Goal: Communication & Community: Answer question/provide support

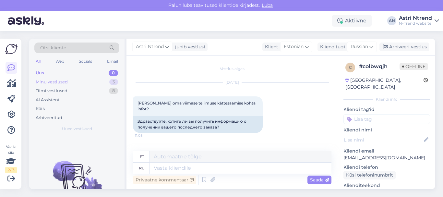
click at [61, 84] on div "Minu vestlused" at bounding box center [52, 82] width 32 height 6
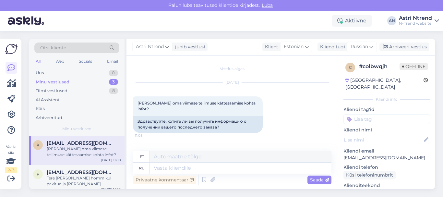
click at [78, 150] on div "[PERSON_NAME] oma viimase tellimuse kättesaamise kohta infot?" at bounding box center [84, 152] width 74 height 12
click at [74, 176] on div "Tere [PERSON_NAME] hommikul pakitud ja [PERSON_NAME]." at bounding box center [84, 181] width 74 height 12
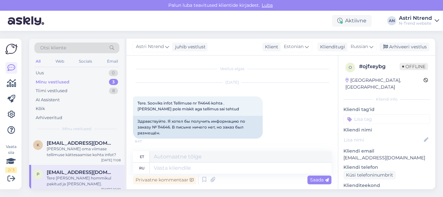
scroll to position [63, 0]
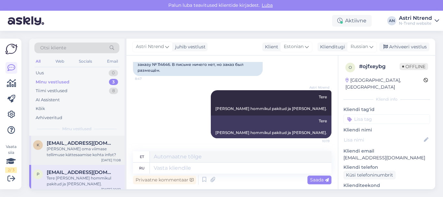
click at [66, 141] on span "[EMAIL_ADDRESS][DOMAIN_NAME]" at bounding box center [80, 143] width 67 height 6
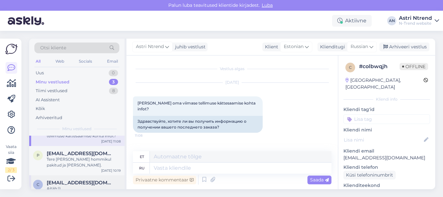
scroll to position [28, 0]
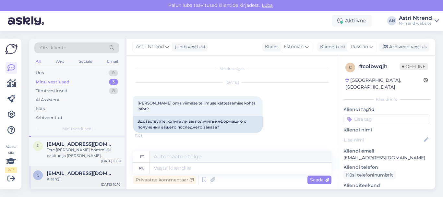
click at [67, 177] on div "Aitäh:))" at bounding box center [84, 179] width 74 height 6
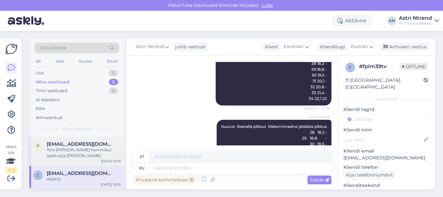
scroll to position [127, 0]
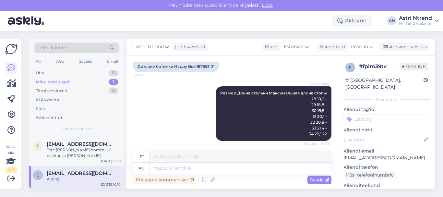
click at [67, 83] on div "Minu vestlused" at bounding box center [53, 82] width 34 height 6
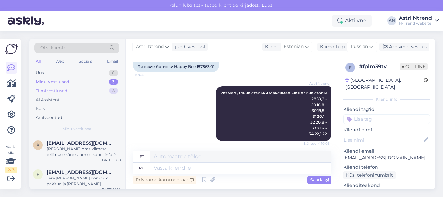
click at [61, 89] on div "Tiimi vestlused" at bounding box center [52, 91] width 32 height 6
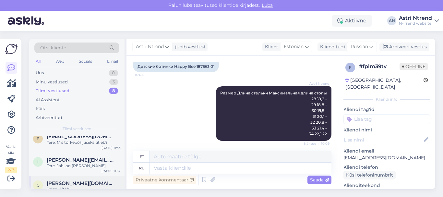
scroll to position [130, 0]
click at [82, 162] on div "Tere. Jah, on [PERSON_NAME]." at bounding box center [84, 165] width 74 height 6
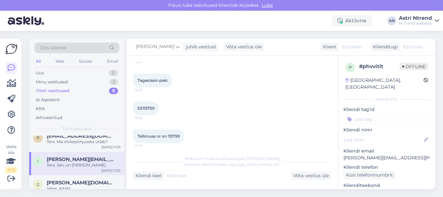
scroll to position [31, 0]
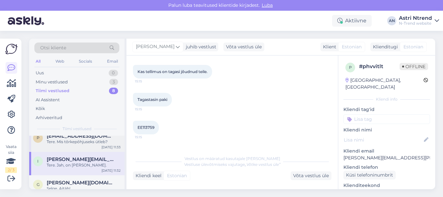
click at [69, 139] on div "Tere. Mis tõrkepõhjuseks ütleb?" at bounding box center [84, 142] width 74 height 6
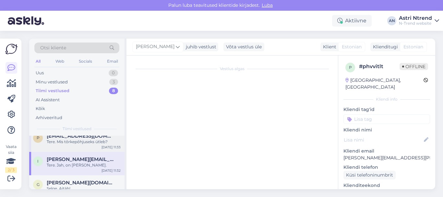
scroll to position [24, 0]
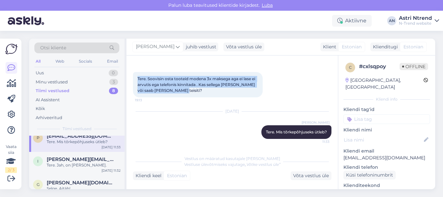
drag, startPoint x: 137, startPoint y: 77, endPoint x: 197, endPoint y: 92, distance: 62.1
click at [197, 92] on div "Tere. Soovisin osta tooteid modena 3x maksega aga ei lase ei arvutis ega telefo…" at bounding box center [198, 84] width 130 height 25
copy span "Tere. Soovisin osta tooteid modena 3x maksega aga ei lase ei arvutis ega telefo…"
